Goal: Task Accomplishment & Management: Manage account settings

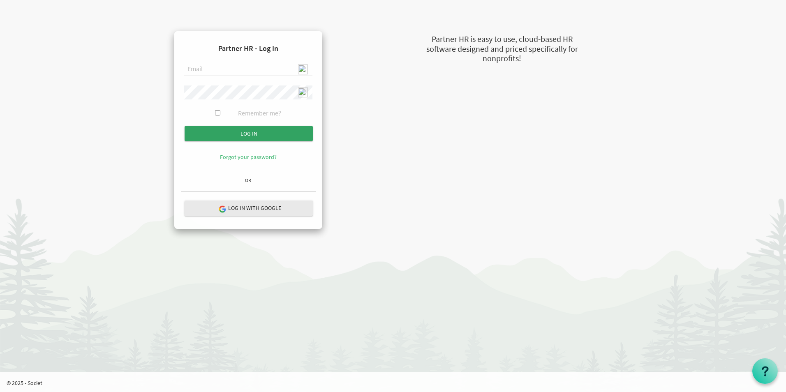
type input "[EMAIL_ADDRESS][DOMAIN_NAME]"
click at [284, 138] on input "Log in" at bounding box center [249, 133] width 128 height 15
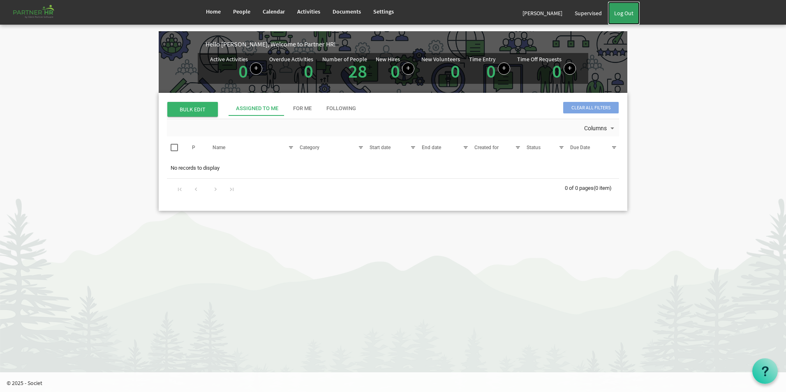
drag, startPoint x: 621, startPoint y: 7, endPoint x: 616, endPoint y: 7, distance: 4.5
click at [621, 7] on link "Log Out" at bounding box center [624, 13] width 32 height 23
